Goal: Information Seeking & Learning: Learn about a topic

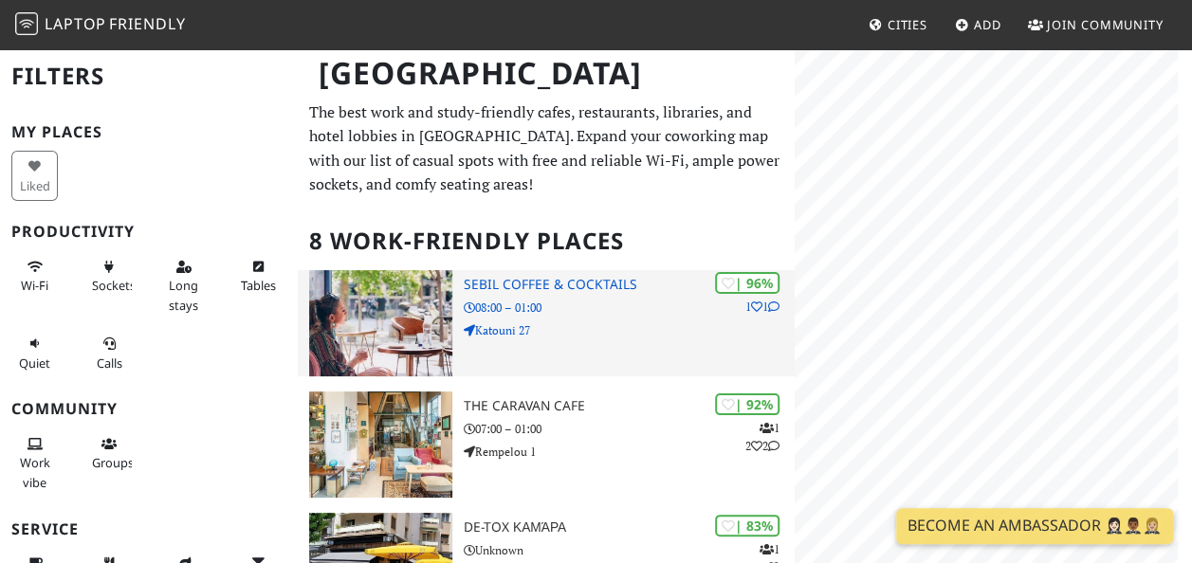
scroll to position [326, 0]
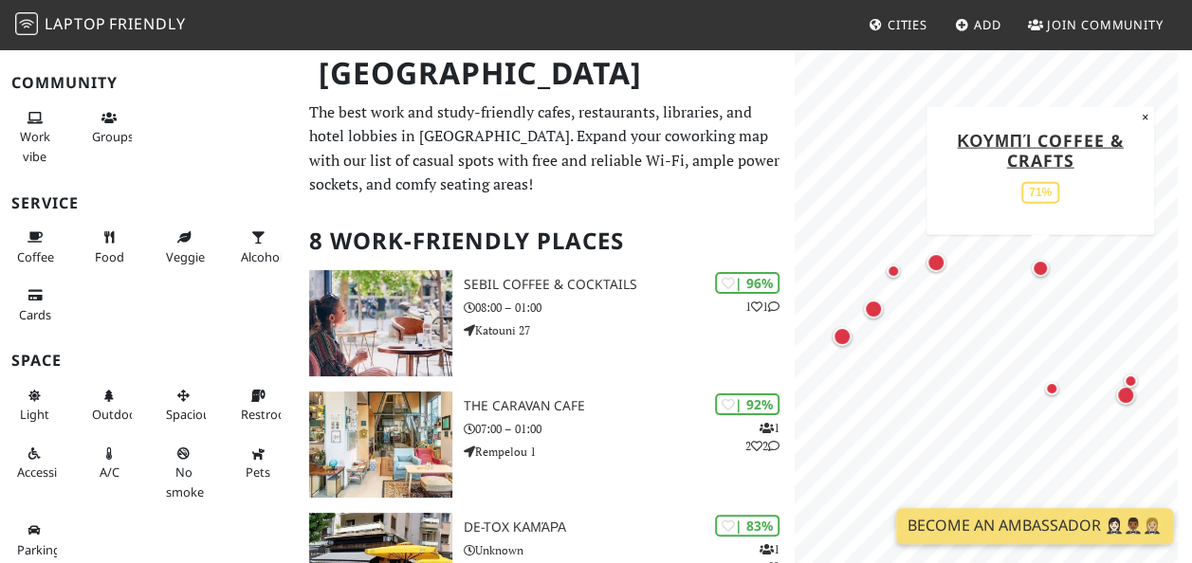
click at [1030, 267] on div "Map marker" at bounding box center [1040, 268] width 25 height 25
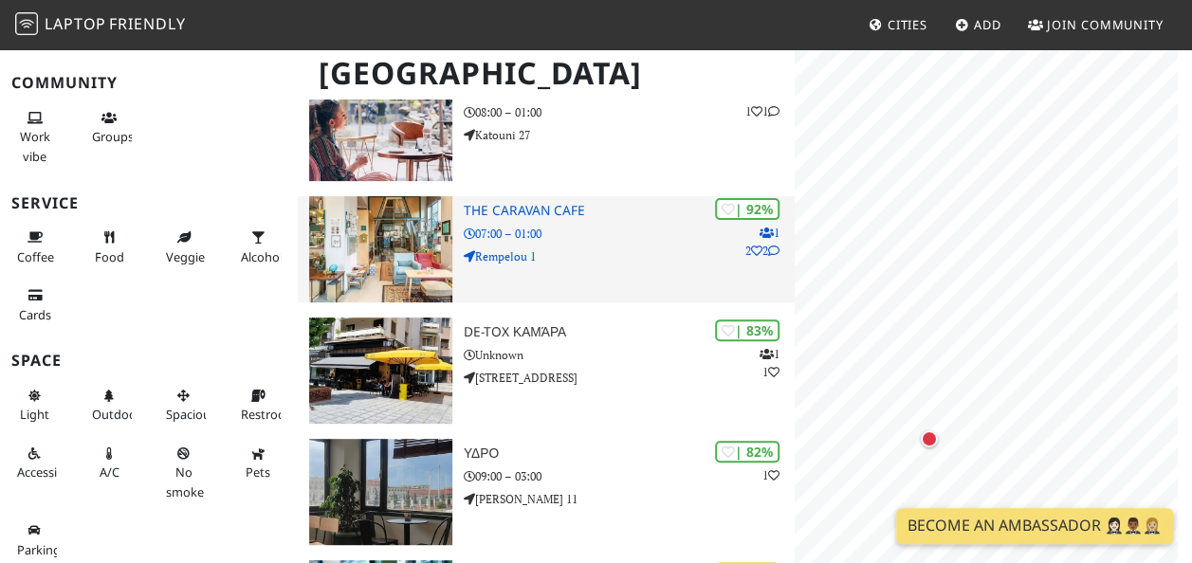
scroll to position [569, 0]
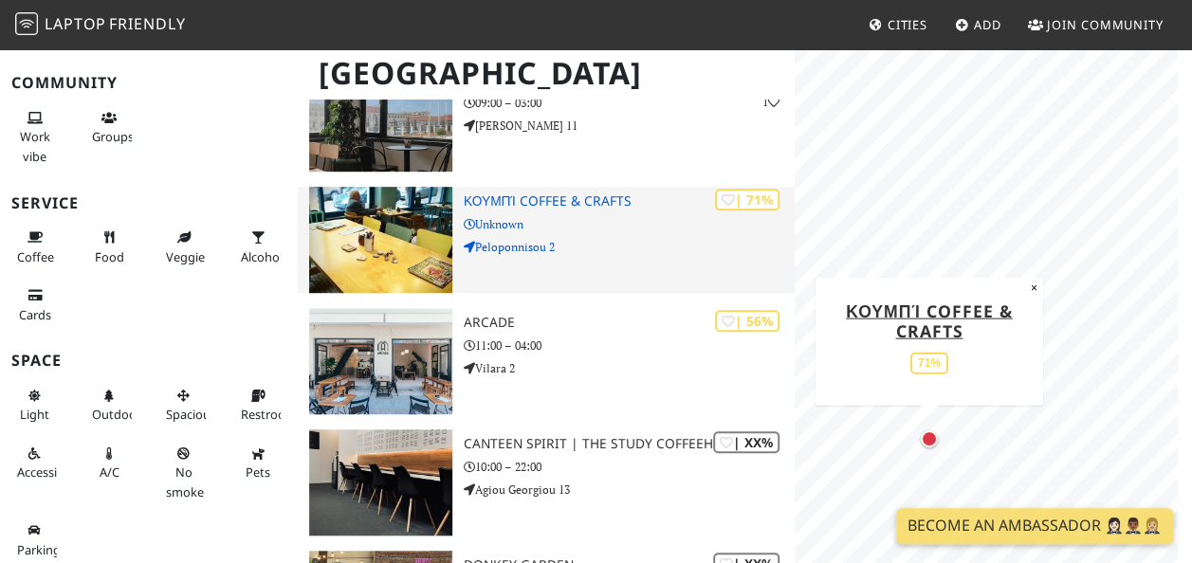
click at [387, 228] on img at bounding box center [380, 240] width 143 height 106
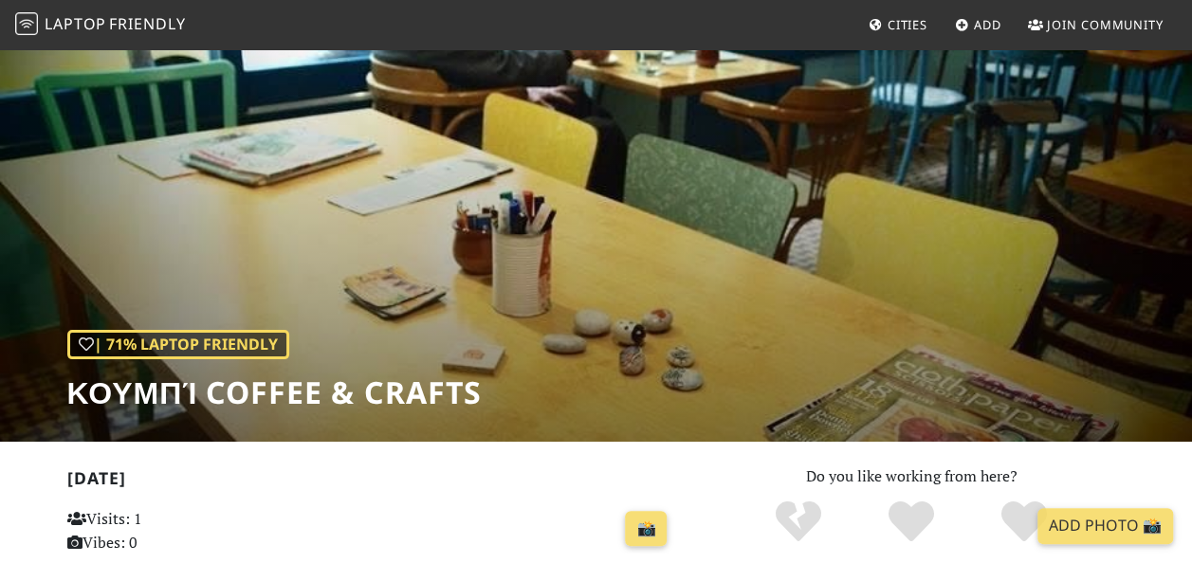
click at [776, 178] on div "| 71% Laptop Friendly Κουμπί Coffee & Crafts" at bounding box center [596, 244] width 1192 height 395
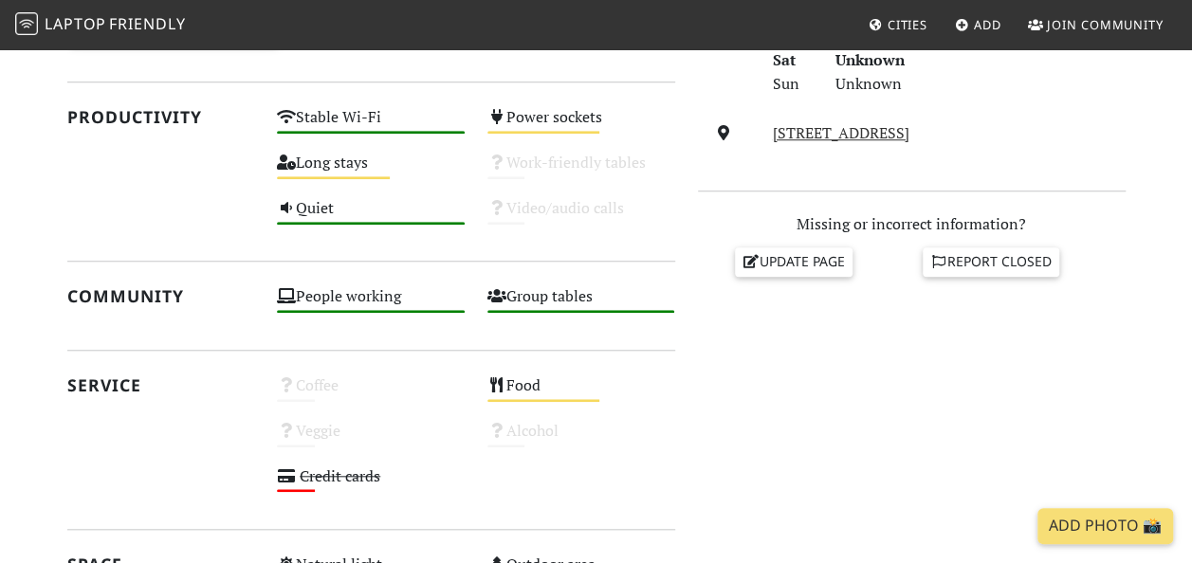
scroll to position [664, 0]
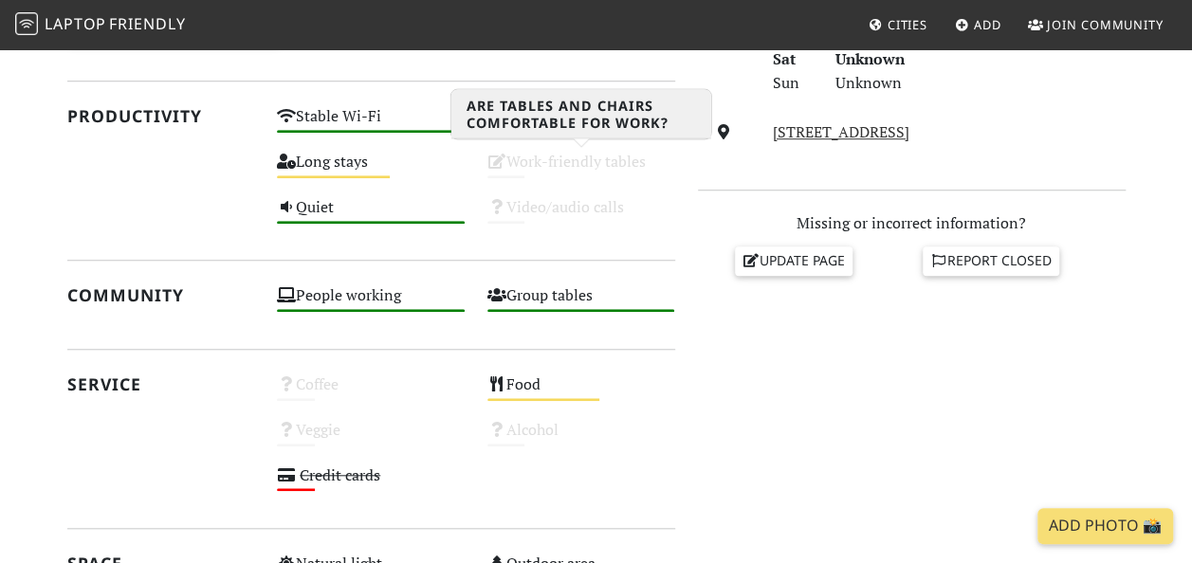
click at [511, 159] on div "Work-friendly tables Unknown" at bounding box center [581, 171] width 211 height 46
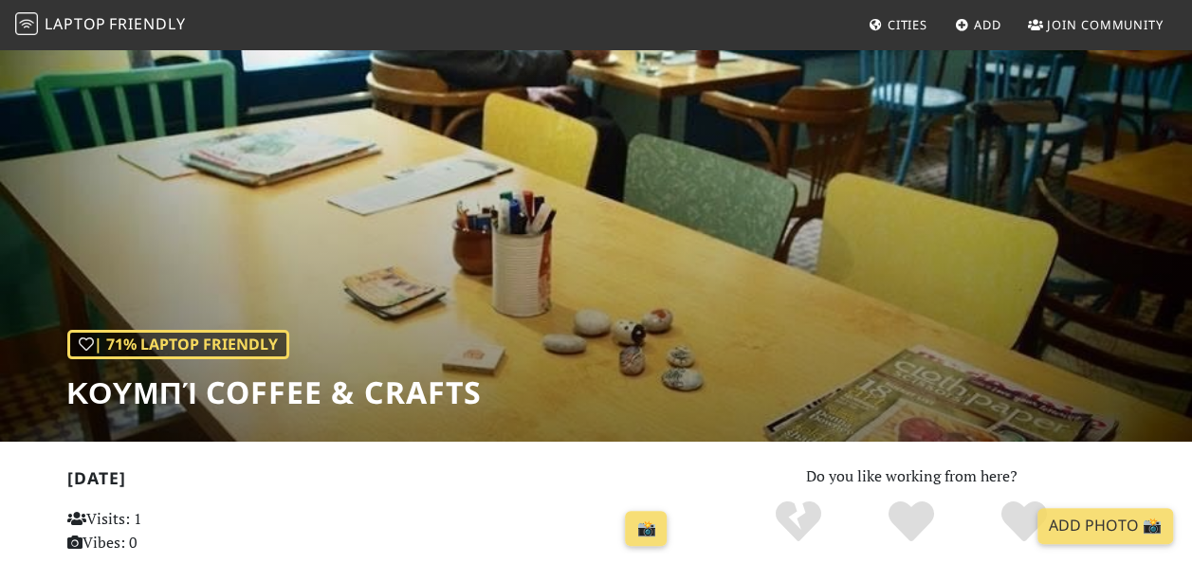
click at [269, 387] on h1 "Κουμπί Coffee & Crafts" at bounding box center [274, 393] width 414 height 36
click at [270, 387] on h1 "Κουμπί Coffee & Crafts" at bounding box center [274, 393] width 414 height 36
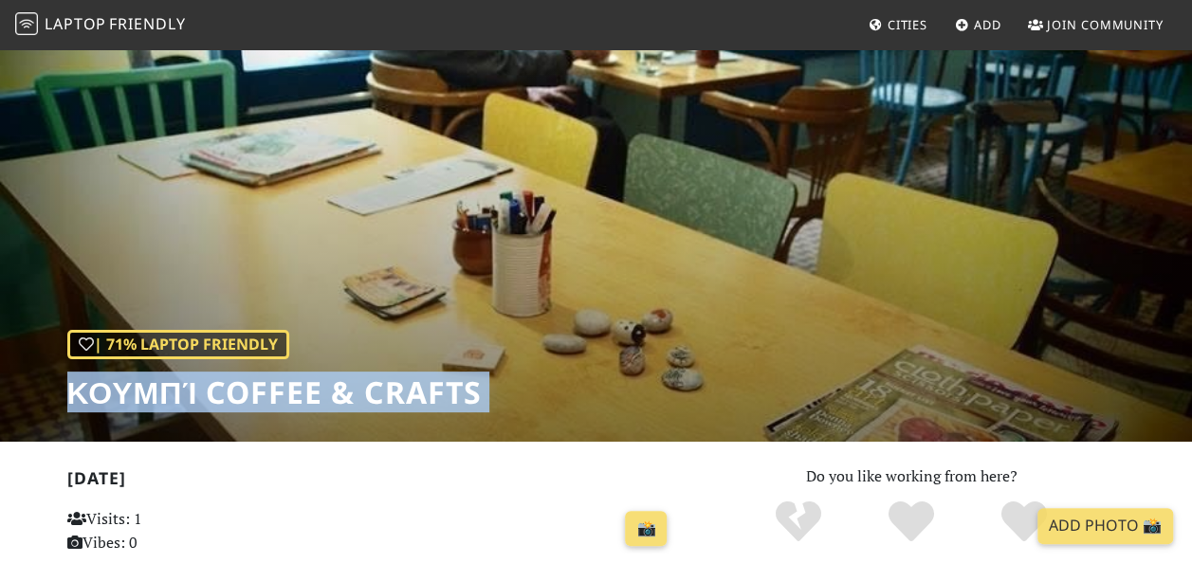
click at [271, 387] on h1 "Κουμπί Coffee & Crafts" at bounding box center [274, 393] width 414 height 36
copy div "Κουμπί Coffee & Crafts"
